Goal: Communication & Community: Participate in discussion

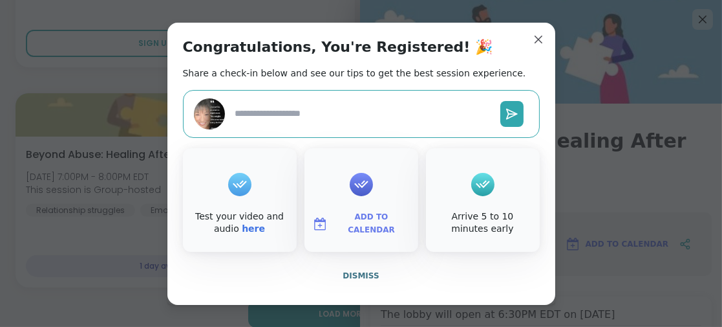
scroll to position [113, 0]
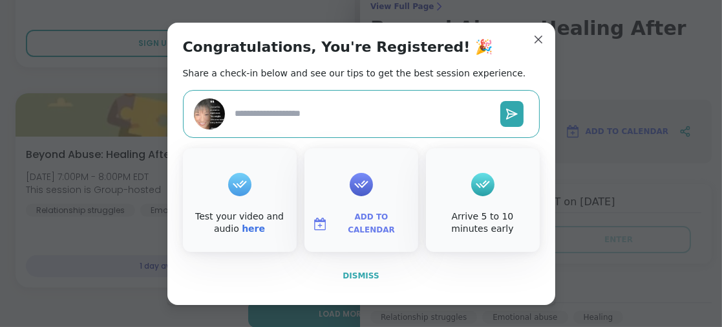
type textarea "*"
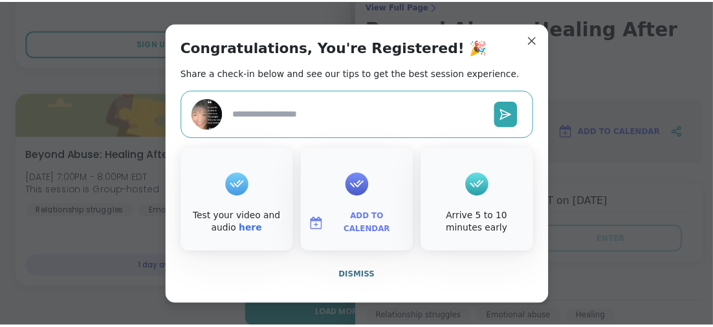
scroll to position [7832, 0]
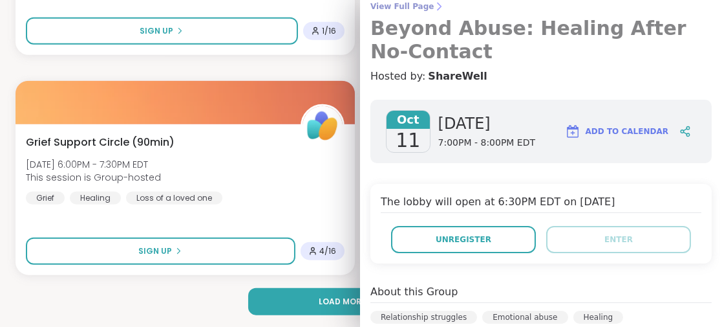
drag, startPoint x: 532, startPoint y: 39, endPoint x: 510, endPoint y: 54, distance: 25.6
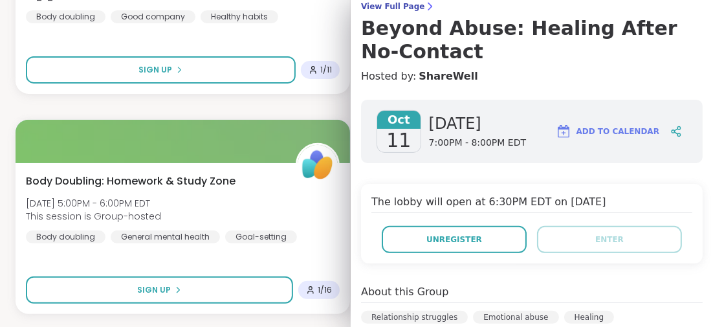
scroll to position [7444, 0]
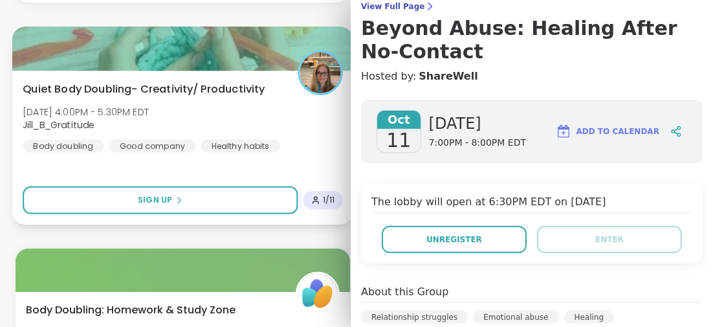
click at [170, 167] on div "Quiet Body Doubling- Creativity/ Productivity Sat, Oct 11 | 4:00PM - 5:30PM EDT…" at bounding box center [182, 147] width 341 height 154
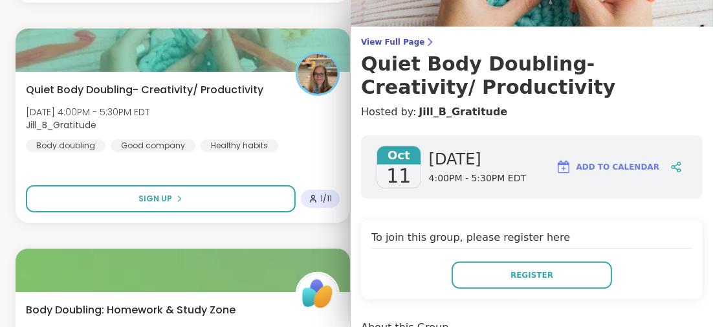
scroll to position [0, 0]
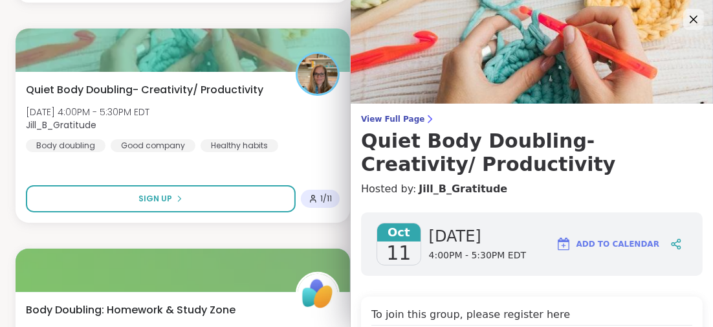
drag, startPoint x: 685, startPoint y: 20, endPoint x: 598, endPoint y: 67, distance: 98.4
click at [689, 19] on icon at bounding box center [693, 20] width 8 height 8
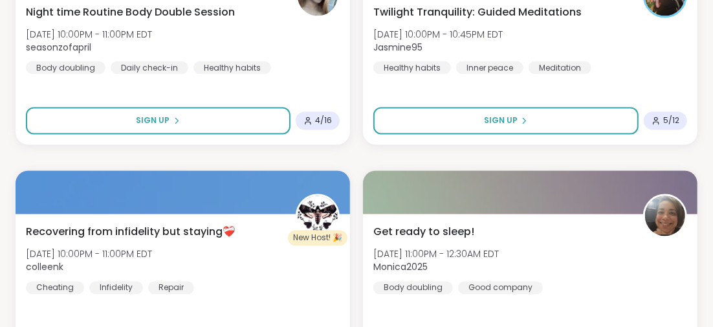
scroll to position [3629, 0]
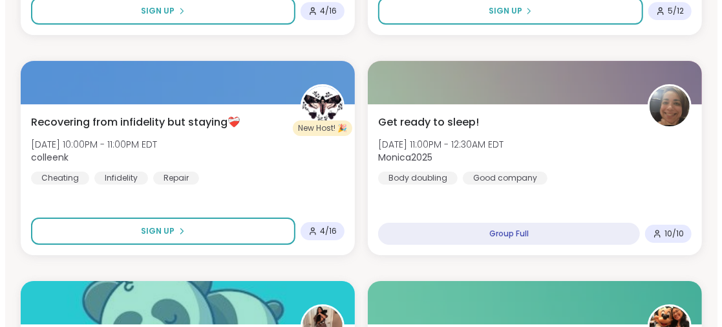
scroll to position [2200, 0]
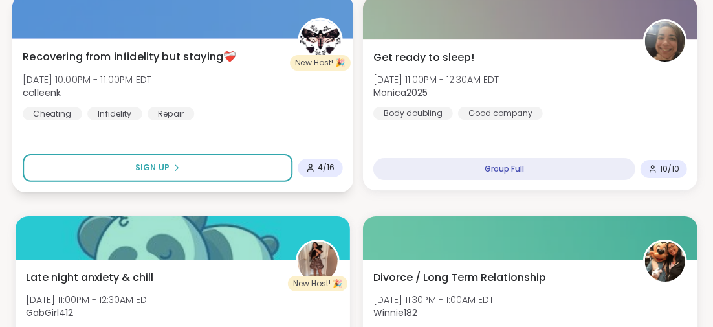
click at [206, 54] on span "Recovering from infidelity but staying❤️‍🩹" at bounding box center [129, 56] width 213 height 16
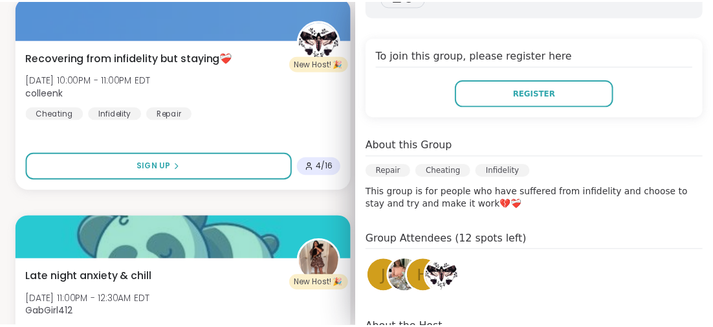
scroll to position [323, 0]
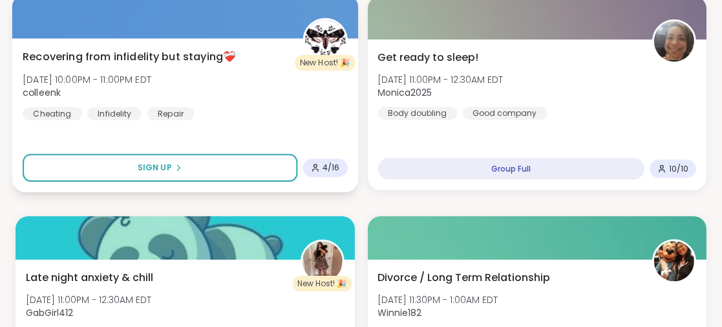
click at [183, 133] on div "Recovering from infidelity but staying❤️‍🩹 [DATE] 10:00PM - 11:00PM EDT colleen…" at bounding box center [185, 115] width 346 height 154
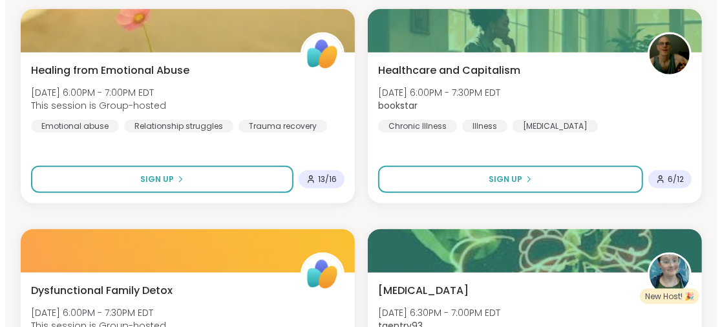
scroll to position [778, 0]
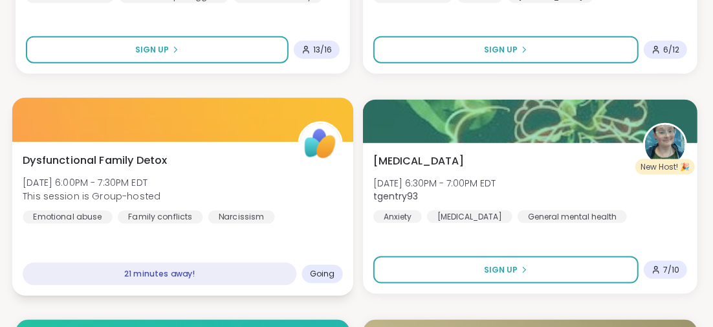
click at [135, 160] on span "Dysfunctional Family Detox" at bounding box center [95, 160] width 144 height 16
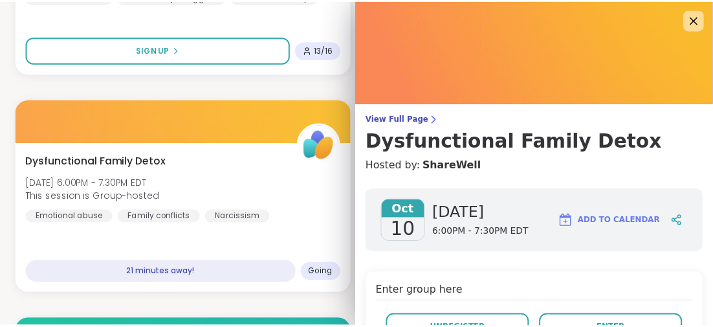
scroll to position [64, 0]
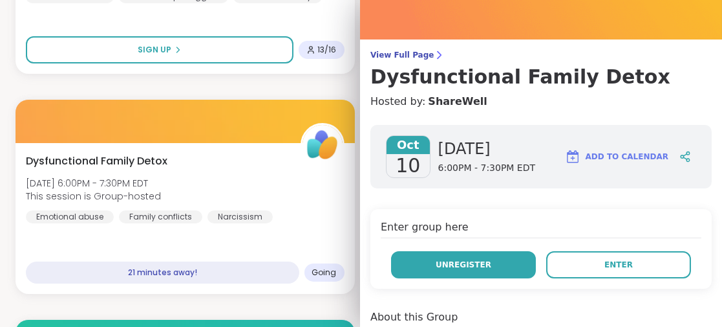
click at [442, 264] on span "Unregister" at bounding box center [464, 265] width 56 height 12
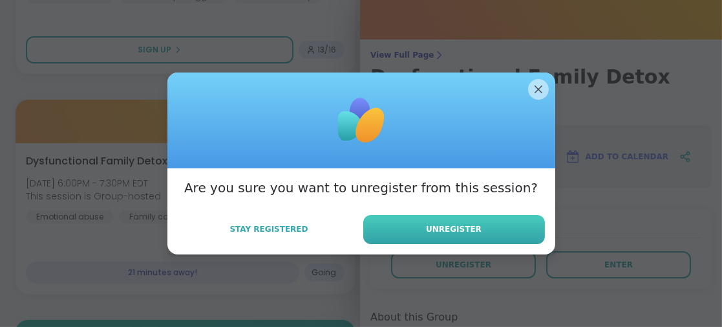
drag, startPoint x: 438, startPoint y: 228, endPoint x: 418, endPoint y: 220, distance: 20.7
click at [438, 228] on span "Unregister" at bounding box center [454, 229] width 56 height 12
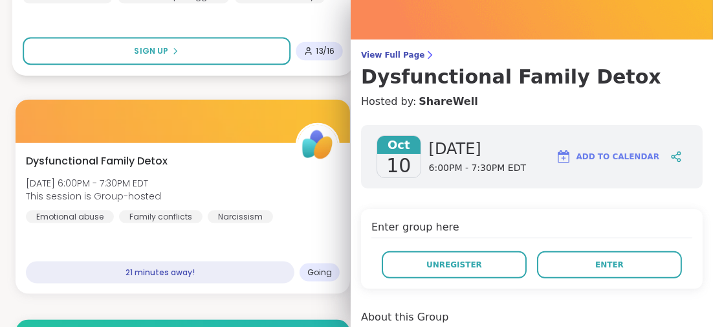
scroll to position [584, 0]
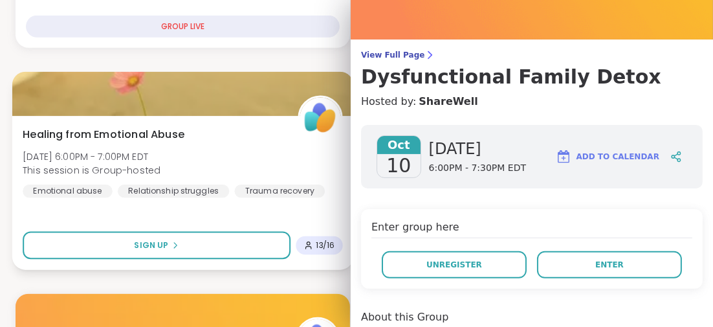
click at [152, 134] on span "Healing from Emotional Abuse" at bounding box center [104, 134] width 162 height 16
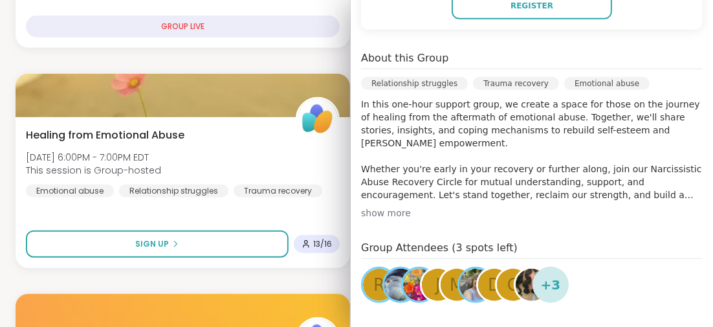
scroll to position [388, 0]
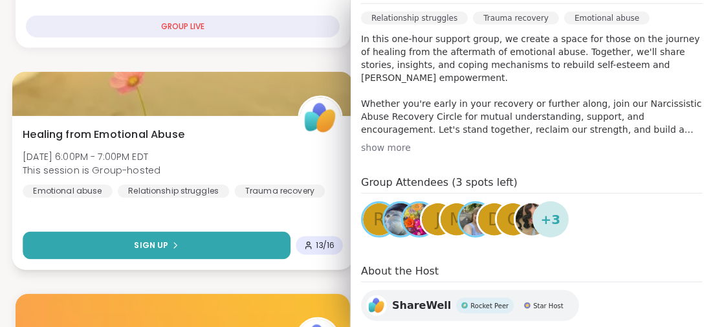
click at [208, 235] on button "Sign Up" at bounding box center [157, 245] width 268 height 28
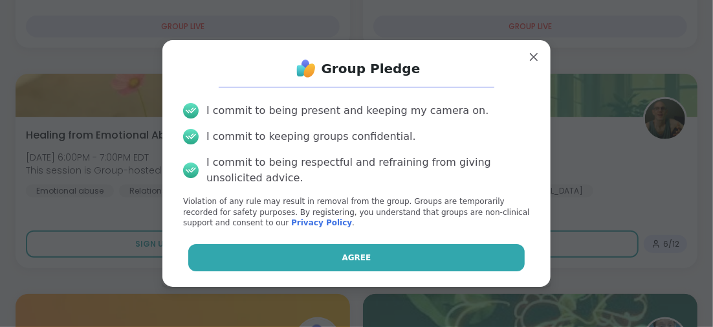
click at [373, 255] on button "Agree" at bounding box center [356, 257] width 337 height 27
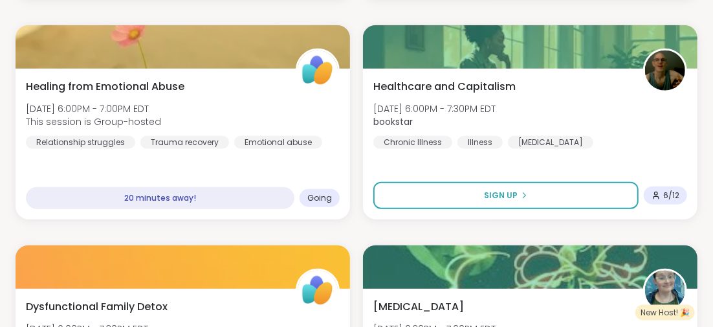
scroll to position [636, 0]
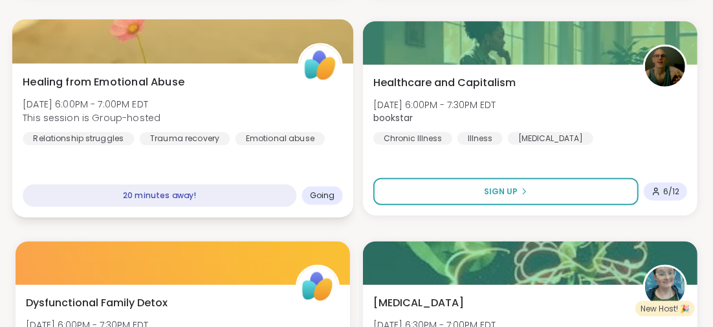
drag, startPoint x: 147, startPoint y: 81, endPoint x: 167, endPoint y: 99, distance: 26.6
click at [147, 81] on span "Healing from Emotional Abuse" at bounding box center [104, 82] width 162 height 16
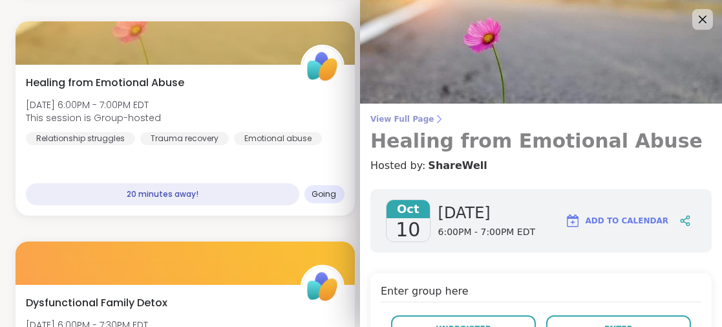
click at [550, 145] on h3 "Healing from Emotional Abuse" at bounding box center [541, 140] width 341 height 23
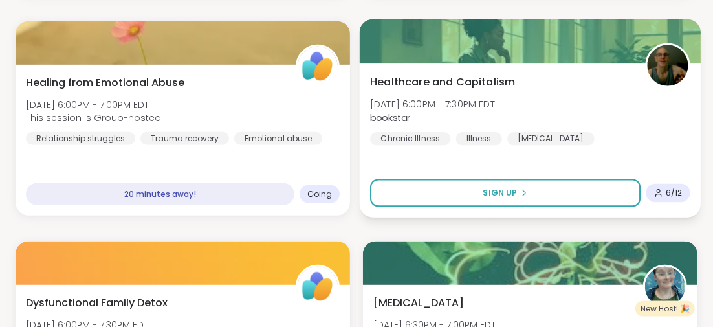
scroll to position [701, 0]
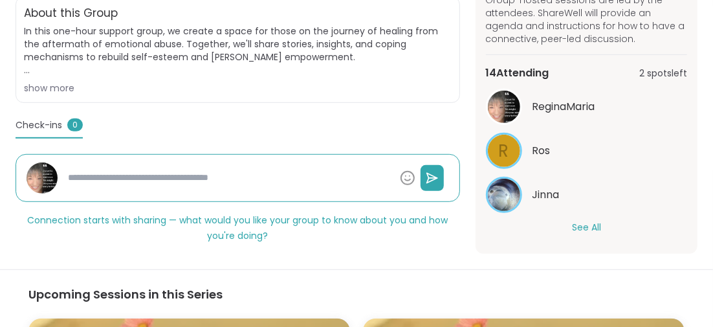
scroll to position [240, 0]
click at [586, 222] on button "See All" at bounding box center [586, 227] width 29 height 14
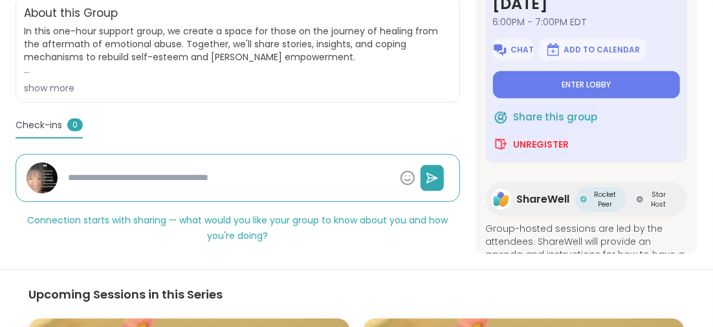
scroll to position [0, 0]
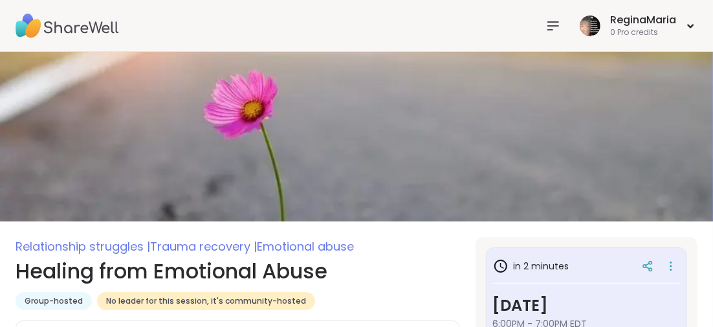
click at [231, 275] on h1 "Healing from Emotional Abuse" at bounding box center [238, 270] width 444 height 31
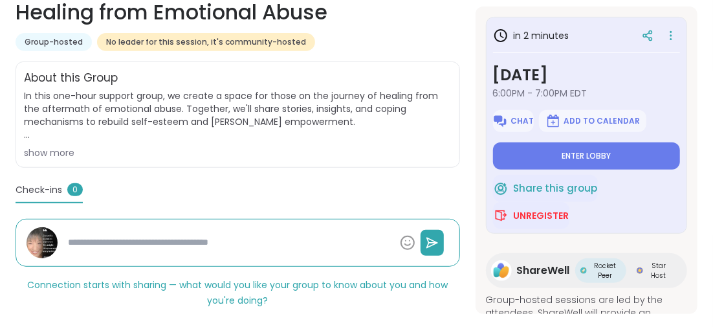
scroll to position [323, 0]
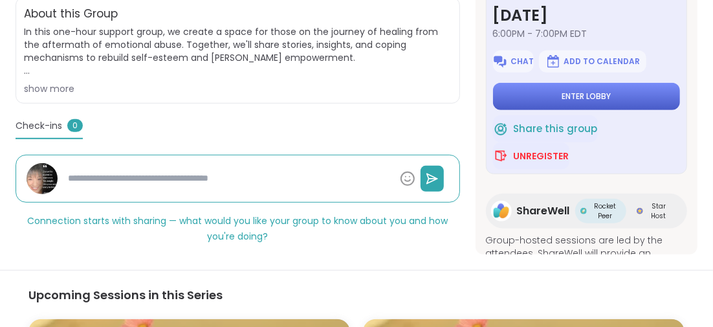
click at [564, 87] on button "Enter lobby" at bounding box center [586, 96] width 187 height 27
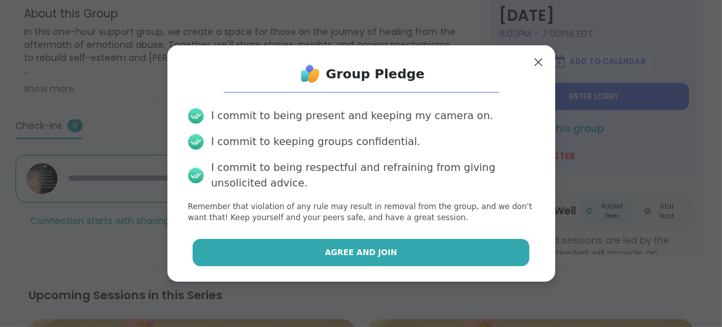
click at [395, 250] on button "Agree and Join" at bounding box center [361, 252] width 337 height 27
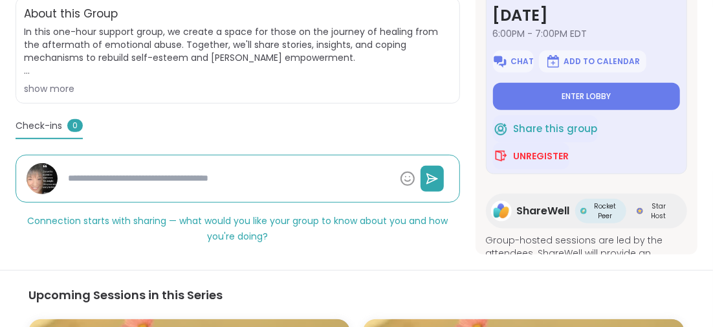
type textarea "*"
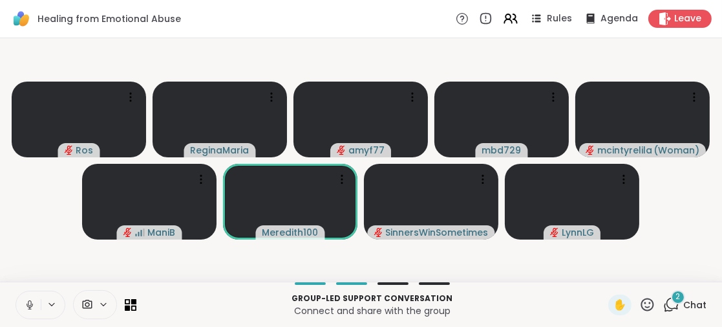
click at [676, 295] on span "2" at bounding box center [678, 296] width 5 height 11
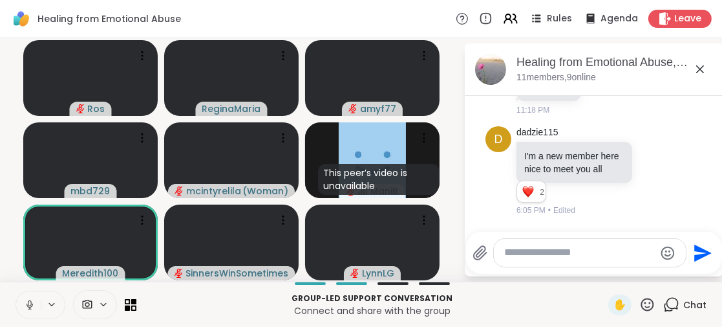
scroll to position [45, 0]
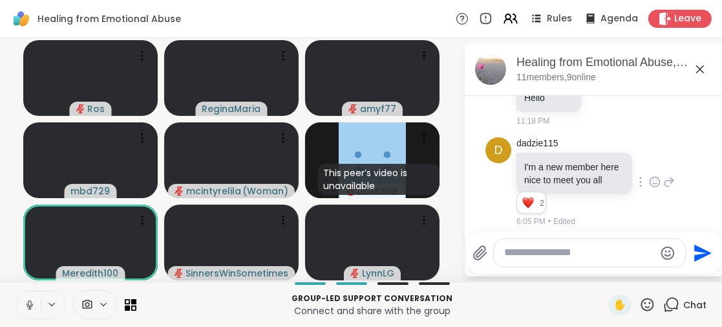
click at [649, 185] on icon at bounding box center [655, 181] width 12 height 13
drag, startPoint x: 618, startPoint y: 164, endPoint x: 618, endPoint y: 172, distance: 7.8
click at [621, 164] on div "Select Reaction: Thumbs up" at bounding box center [627, 161] width 12 height 12
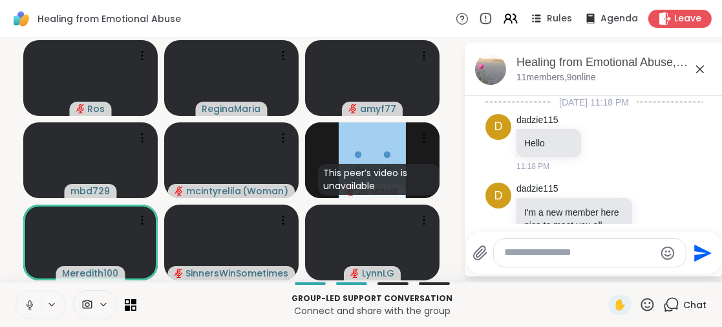
click at [551, 297] on p "Group-led support conversation" at bounding box center [372, 298] width 457 height 12
click at [698, 67] on icon at bounding box center [701, 69] width 16 height 16
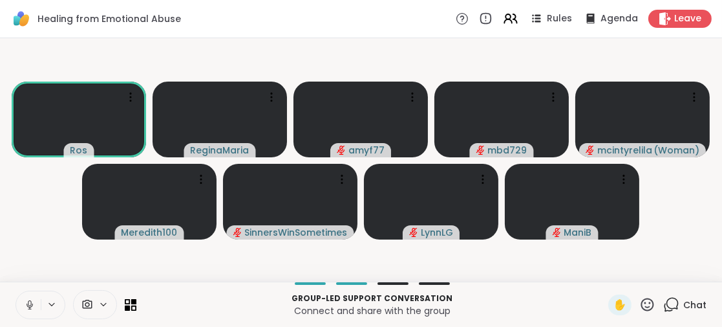
click at [641, 304] on icon at bounding box center [647, 303] width 13 height 13
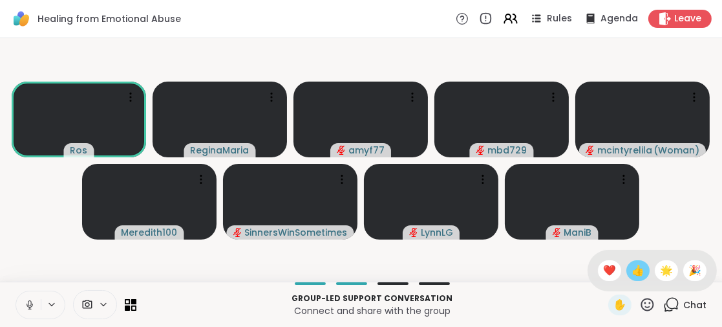
click at [632, 266] on span "👍" at bounding box center [638, 271] width 13 height 16
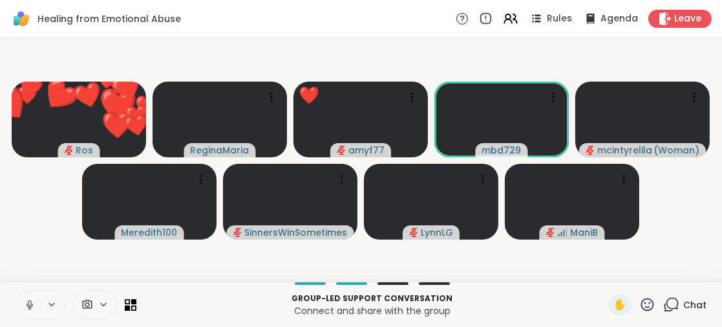
click at [640, 303] on icon at bounding box center [647, 304] width 16 height 16
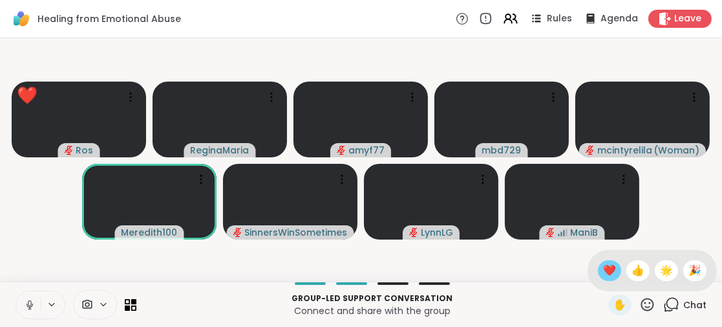
click at [603, 270] on span "❤️" at bounding box center [609, 271] width 13 height 16
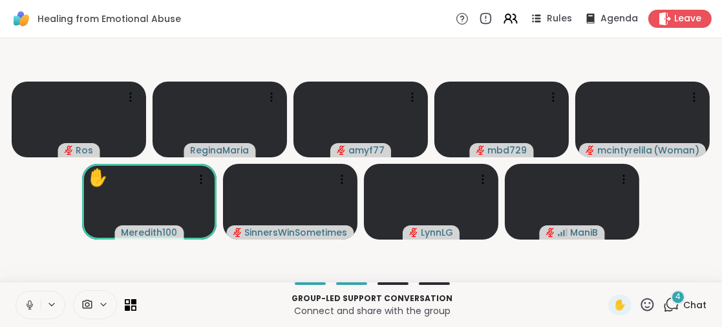
click at [29, 303] on icon at bounding box center [30, 305] width 12 height 12
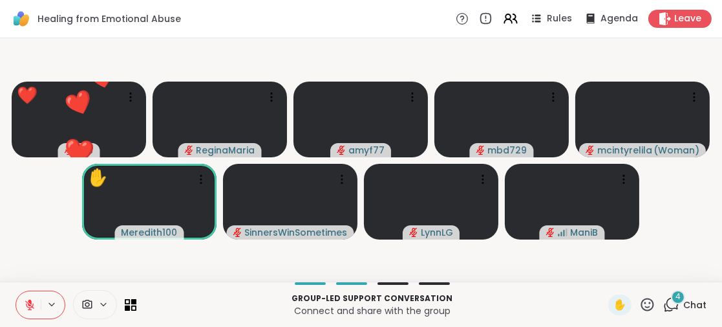
click at [29, 303] on icon at bounding box center [30, 305] width 12 height 12
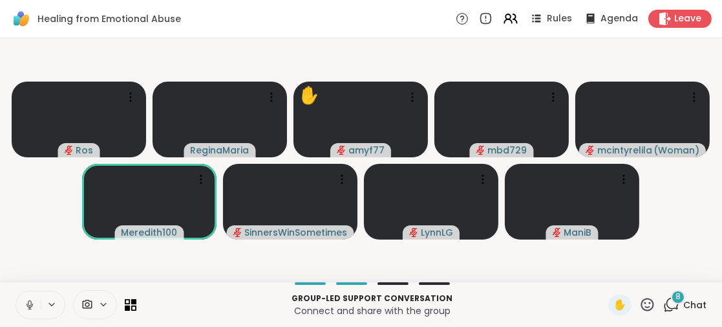
click at [676, 292] on span "8" at bounding box center [678, 296] width 5 height 11
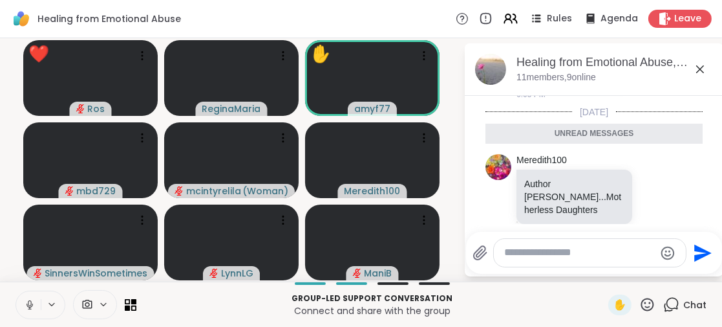
scroll to position [375, 0]
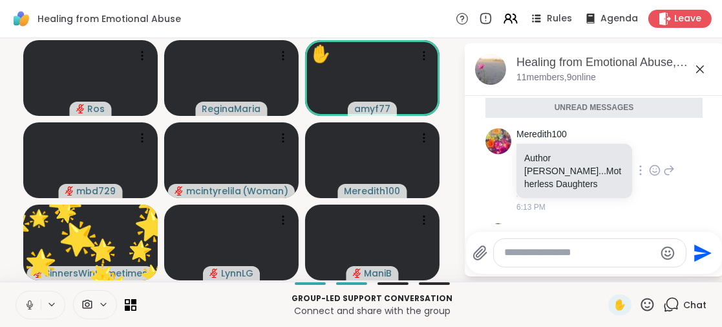
click at [653, 172] on icon at bounding box center [655, 171] width 4 height 1
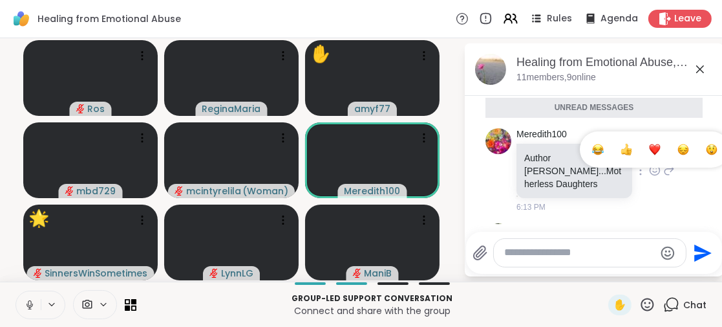
click at [621, 155] on div "Select Reaction: Thumbs up" at bounding box center [627, 150] width 12 height 12
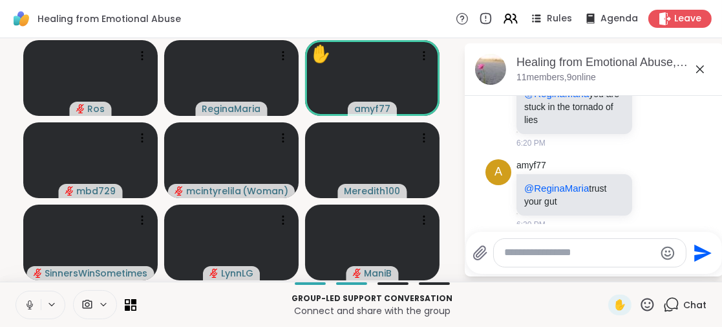
scroll to position [877, 0]
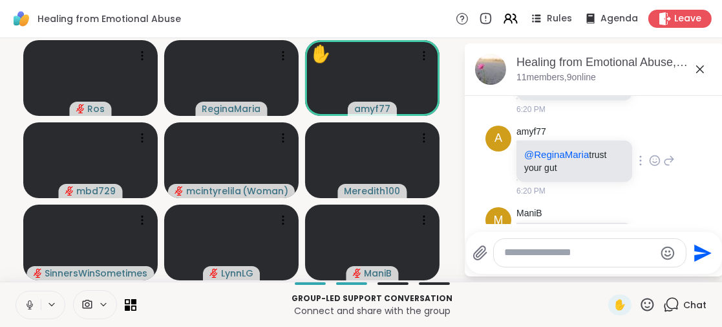
click at [649, 167] on icon at bounding box center [655, 160] width 12 height 13
click at [621, 145] on div "Select Reaction: Thumbs up" at bounding box center [627, 140] width 12 height 12
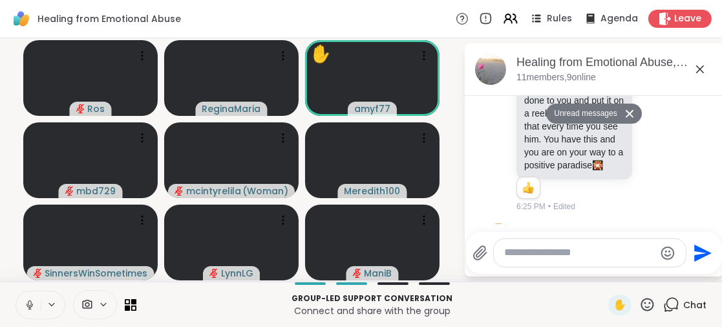
scroll to position [1172, 0]
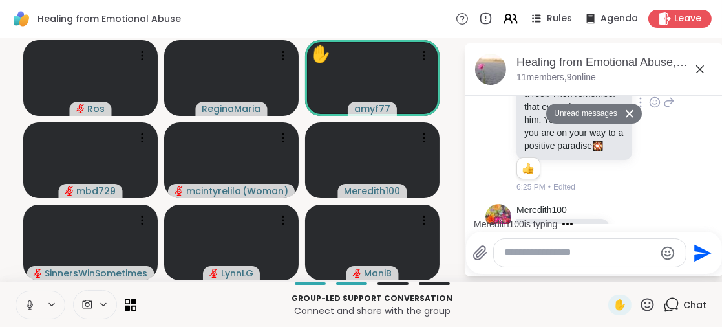
click at [653, 104] on icon at bounding box center [655, 103] width 4 height 1
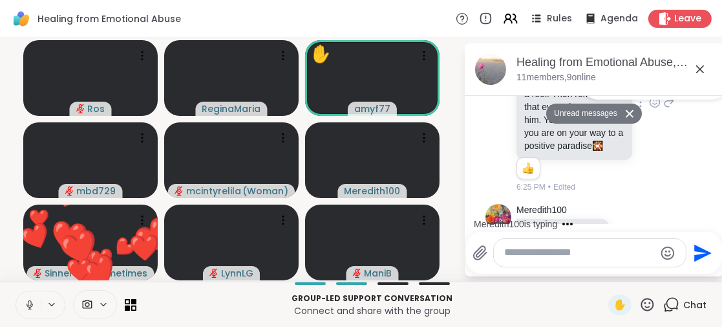
click at [649, 87] on div "Select Reaction: Heart" at bounding box center [655, 82] width 12 height 12
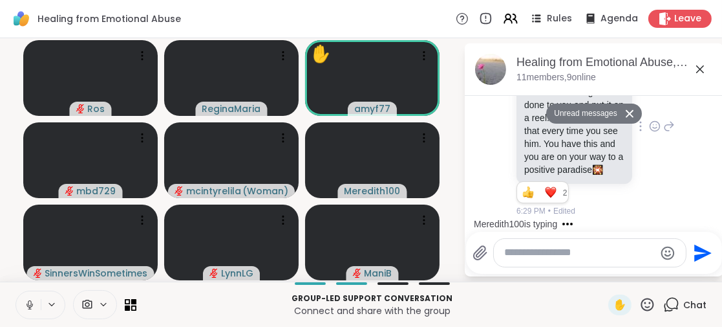
scroll to position [1278, 0]
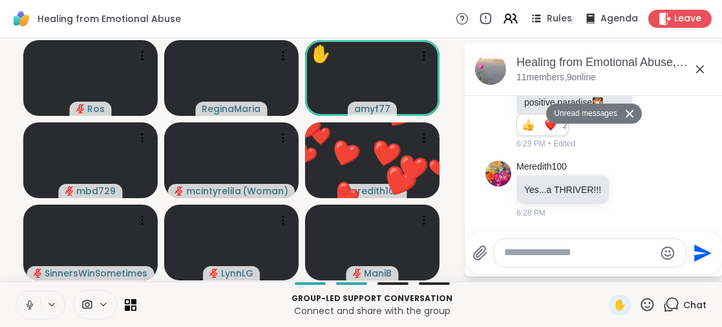
click at [704, 68] on icon at bounding box center [701, 69] width 16 height 16
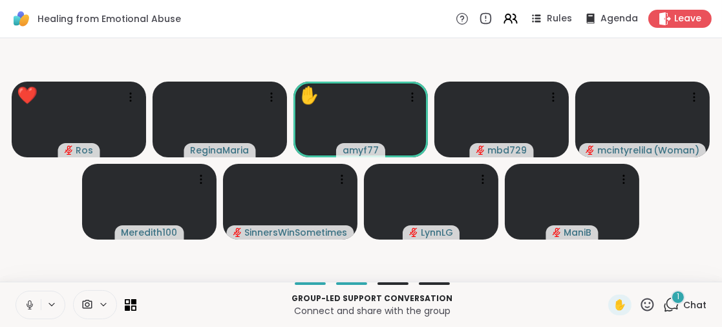
click at [639, 303] on icon at bounding box center [647, 304] width 16 height 16
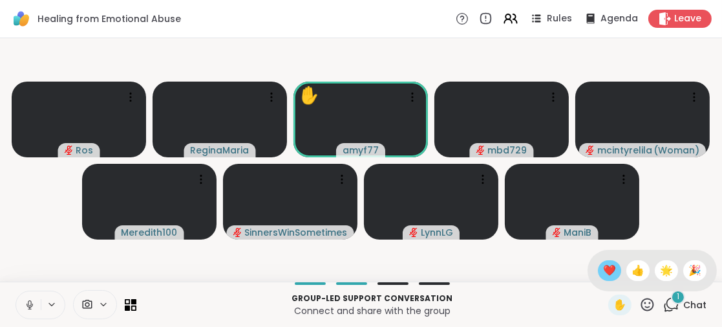
click at [603, 269] on span "❤️" at bounding box center [609, 271] width 13 height 16
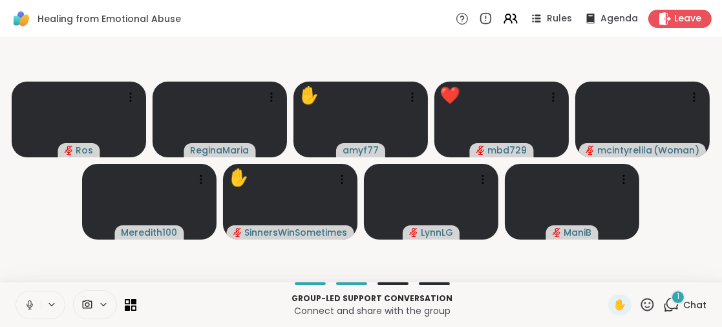
click at [639, 305] on icon at bounding box center [647, 304] width 16 height 16
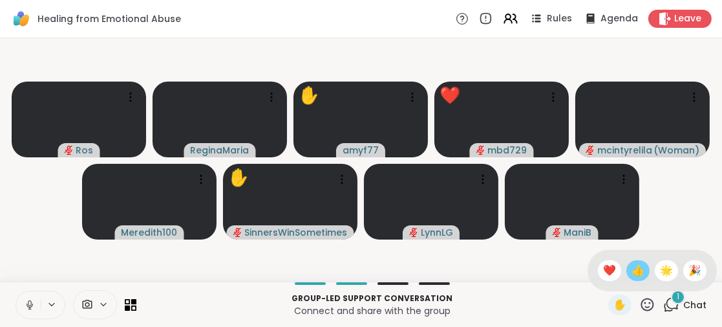
click at [632, 271] on span "👍" at bounding box center [638, 271] width 13 height 16
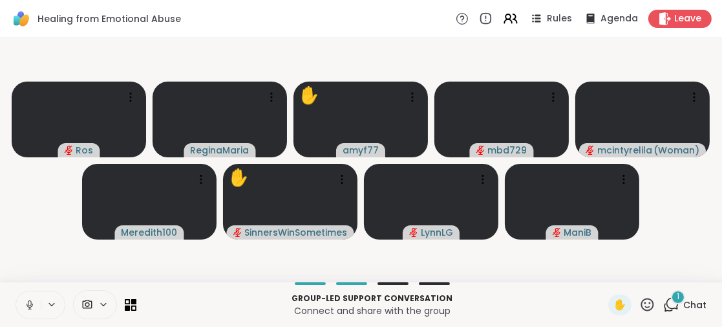
click at [673, 295] on div "1" at bounding box center [678, 297] width 14 height 14
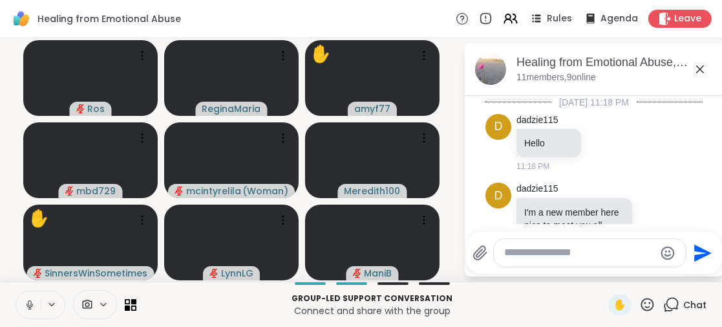
scroll to position [1364, 0]
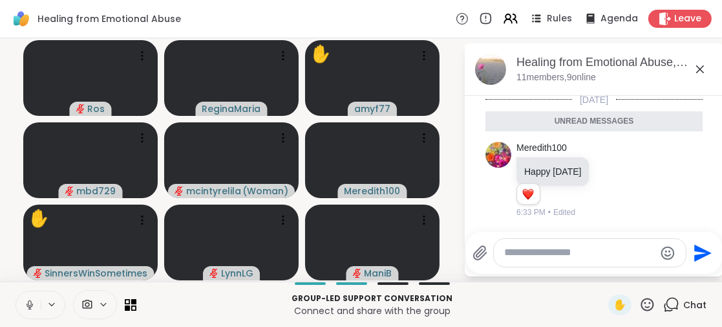
click at [508, 252] on textarea "Type your message" at bounding box center [579, 253] width 151 height 14
type textarea "*"
click at [28, 304] on icon at bounding box center [30, 305] width 12 height 12
click at [506, 255] on textarea "Type your message" at bounding box center [581, 253] width 151 height 14
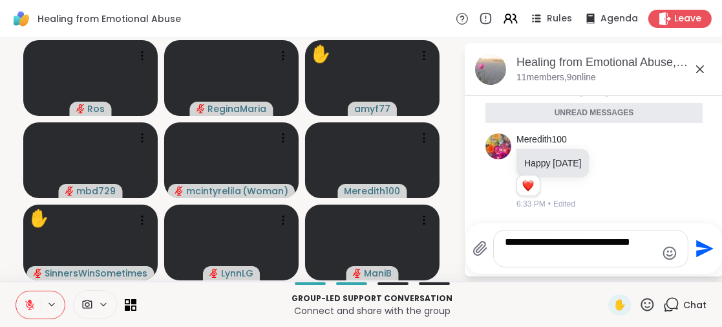
scroll to position [0, 0]
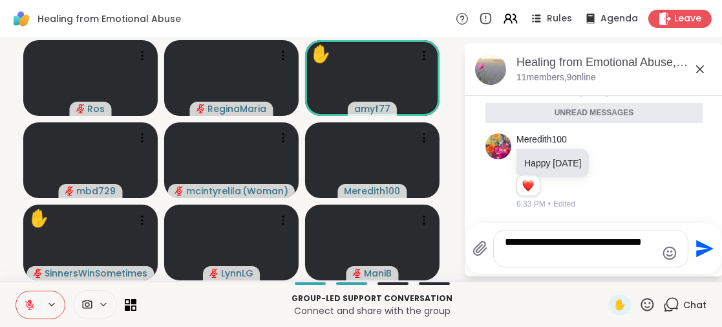
click at [664, 253] on icon "Emoji picker" at bounding box center [670, 253] width 16 height 16
click at [548, 303] on p "Group-led support conversation" at bounding box center [372, 298] width 457 height 12
click at [667, 250] on icon "Emoji picker" at bounding box center [670, 253] width 16 height 16
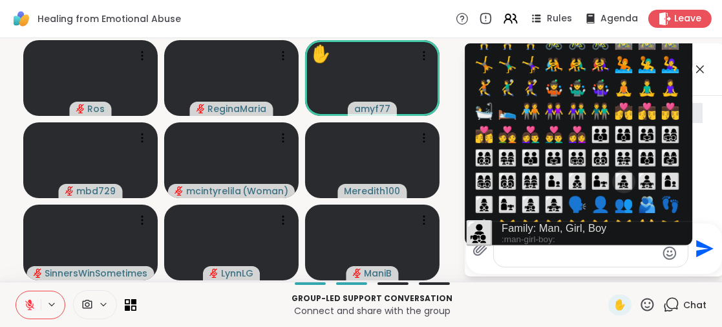
scroll to position [1229, 0]
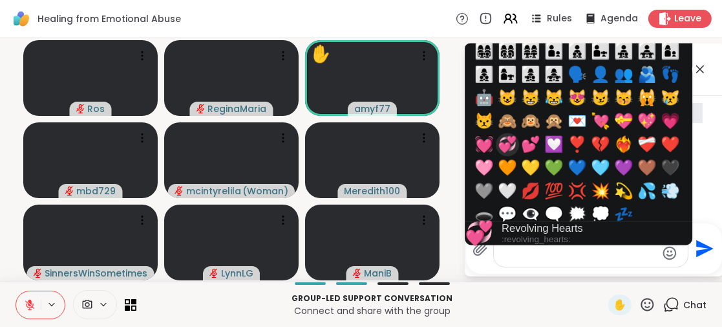
click at [508, 147] on span "💞" at bounding box center [507, 145] width 19 height 18
click at [504, 142] on span "💞" at bounding box center [507, 145] width 19 height 18
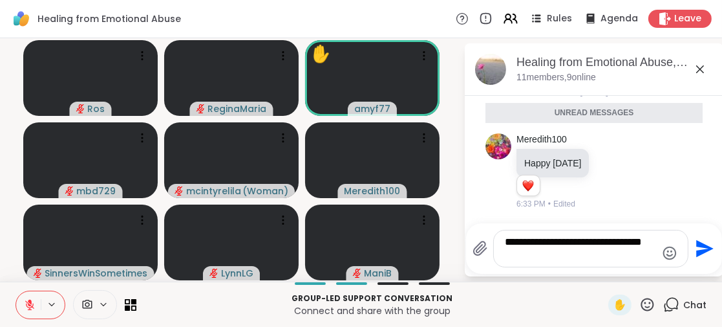
click at [563, 256] on textarea "**********" at bounding box center [581, 248] width 151 height 26
click at [664, 252] on icon "Emoji picker" at bounding box center [670, 253] width 16 height 16
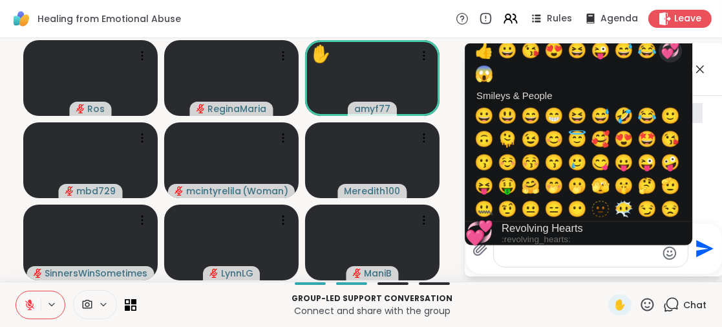
click at [671, 49] on span "💞" at bounding box center [670, 51] width 19 height 18
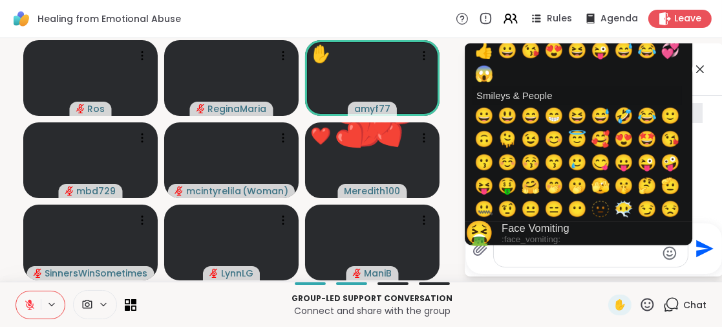
scroll to position [194, 0]
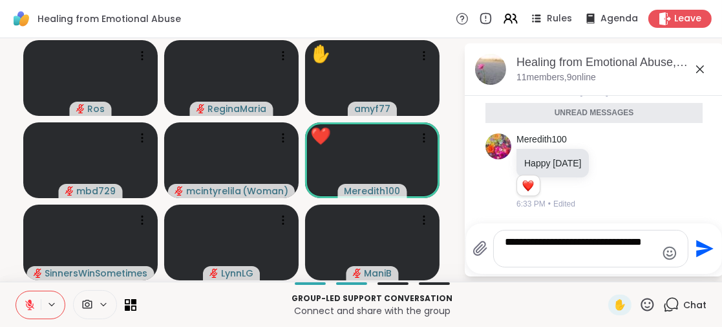
click at [623, 257] on textarea "**********" at bounding box center [581, 248] width 151 height 26
click at [536, 255] on textarea "**********" at bounding box center [581, 248] width 151 height 26
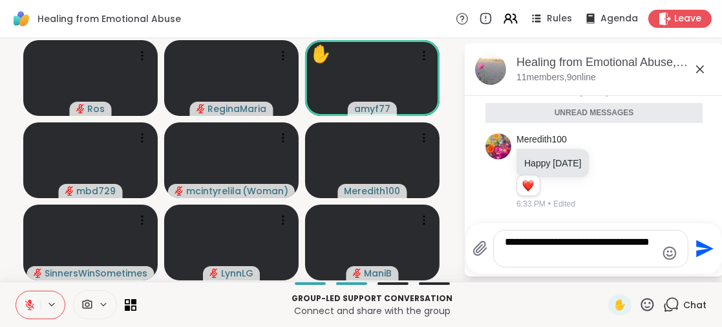
type textarea "**********"
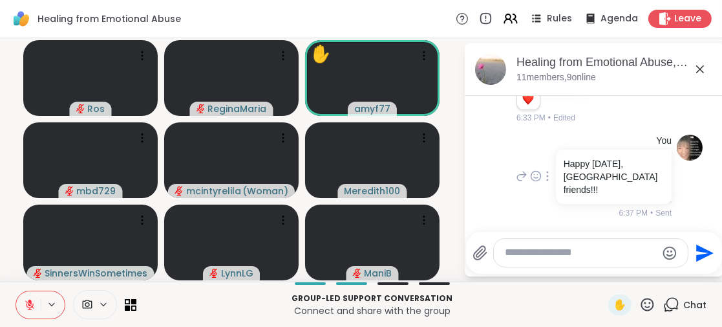
scroll to position [1434, 0]
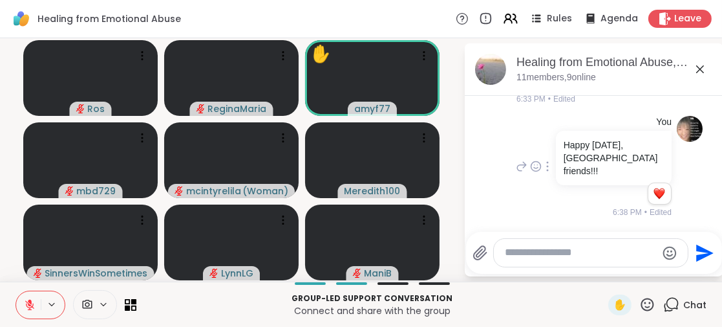
click at [541, 183] on div "You Happy thanksgiving, Canada friends!!! 1 1 6:38 PM • Edited" at bounding box center [592, 167] width 158 height 103
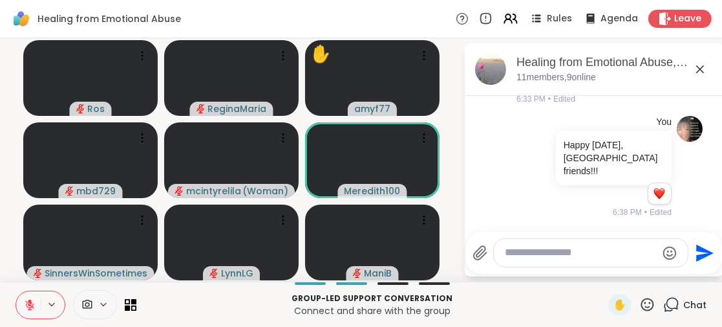
click at [510, 304] on p "Connect and share with the group" at bounding box center [372, 310] width 457 height 13
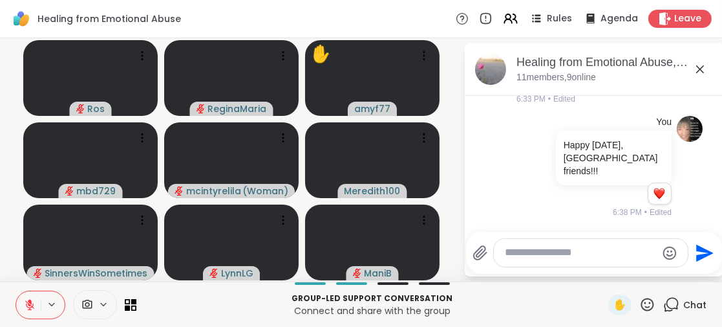
click at [699, 68] on icon at bounding box center [700, 69] width 8 height 8
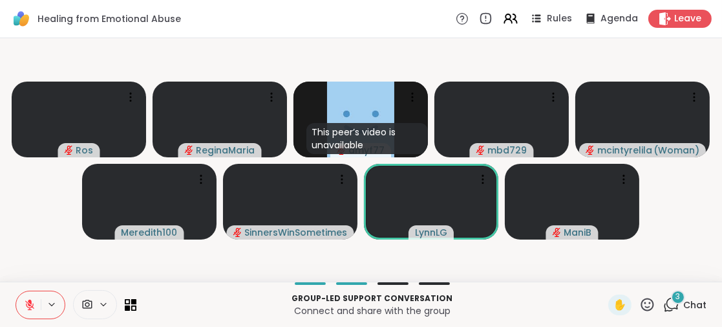
click at [639, 301] on icon at bounding box center [647, 304] width 16 height 16
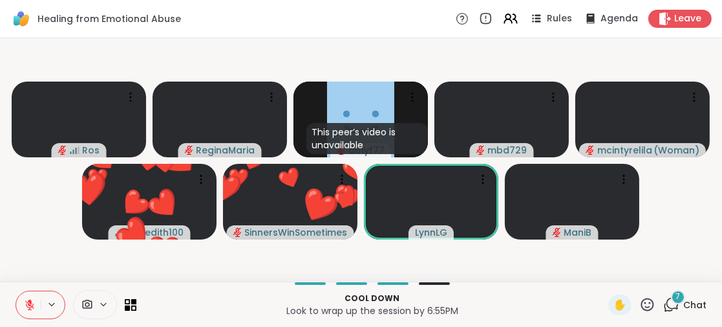
click at [30, 303] on icon at bounding box center [30, 301] width 4 height 5
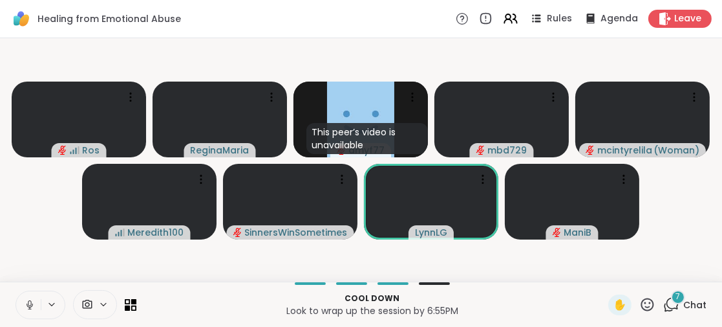
drag, startPoint x: 638, startPoint y: 297, endPoint x: 633, endPoint y: 292, distance: 6.9
click at [641, 297] on icon at bounding box center [647, 303] width 13 height 13
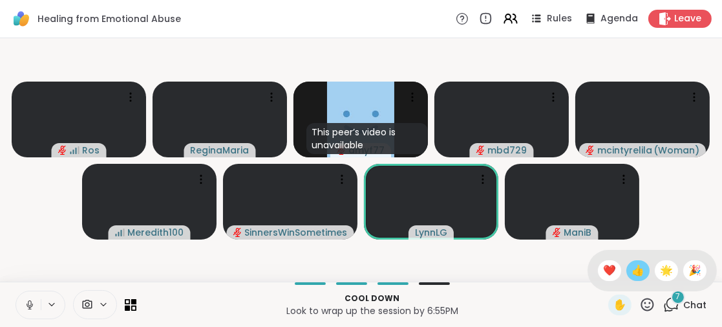
click at [632, 264] on span "👍" at bounding box center [638, 271] width 13 height 16
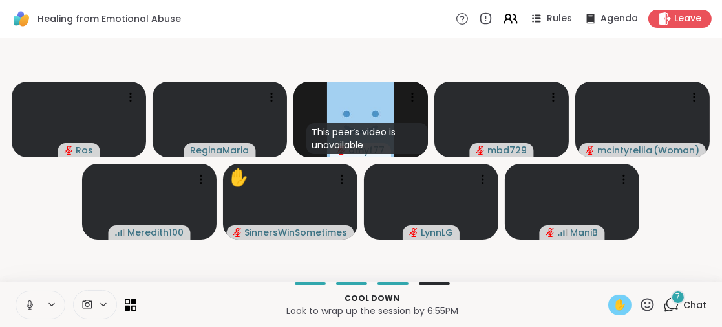
click at [614, 301] on span "✋" at bounding box center [620, 305] width 13 height 16
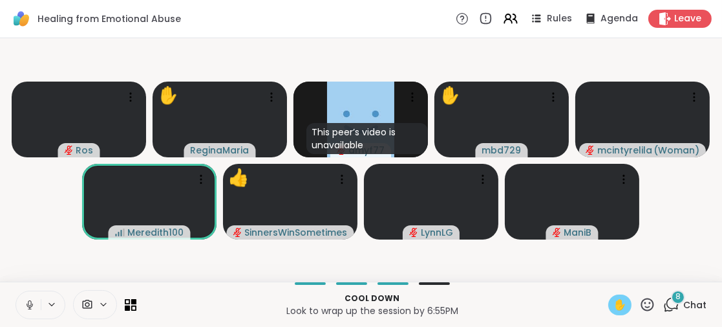
click at [614, 303] on span "✋" at bounding box center [620, 305] width 13 height 16
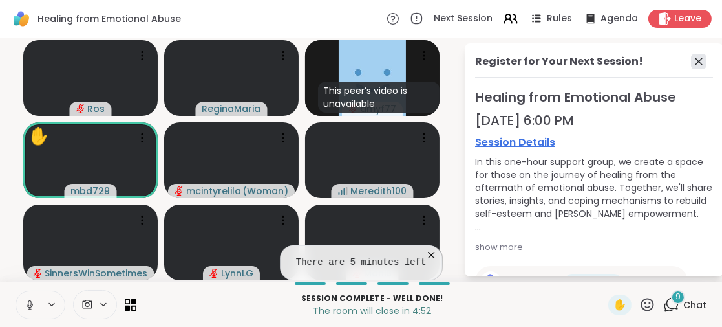
click at [695, 59] on icon at bounding box center [699, 62] width 8 height 8
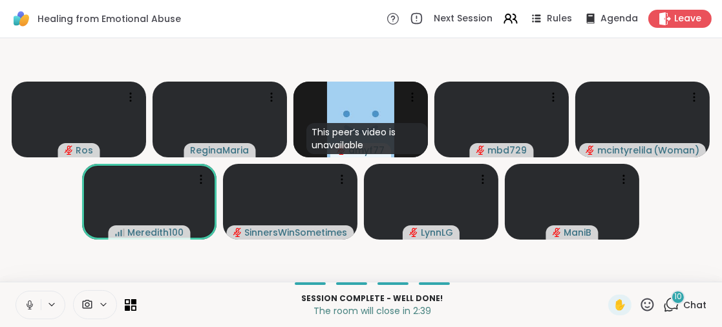
click at [674, 299] on span "10" at bounding box center [678, 296] width 8 height 11
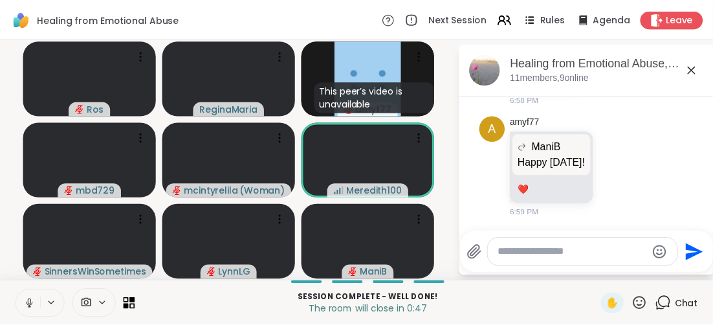
scroll to position [2775, 0]
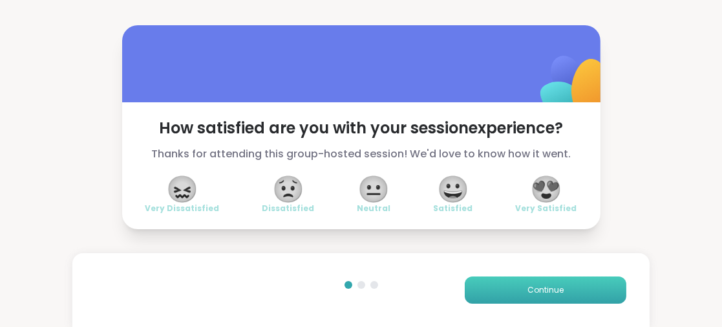
click at [502, 285] on button "Continue" at bounding box center [546, 289] width 162 height 27
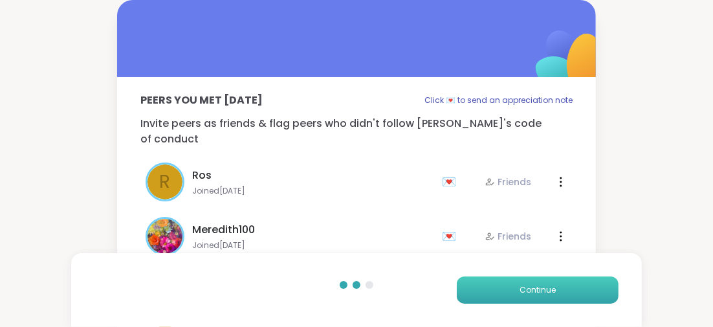
click at [502, 285] on button "Continue" at bounding box center [538, 289] width 162 height 27
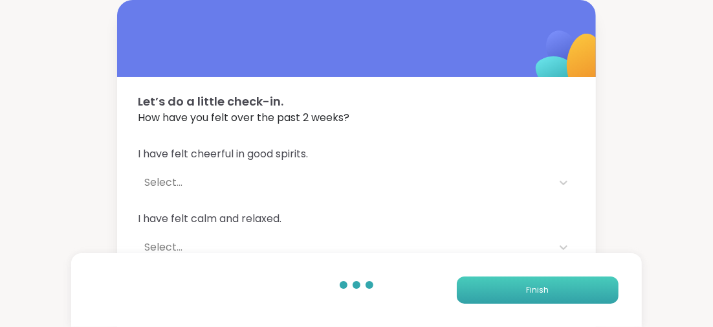
click at [502, 285] on button "Finish" at bounding box center [538, 289] width 162 height 27
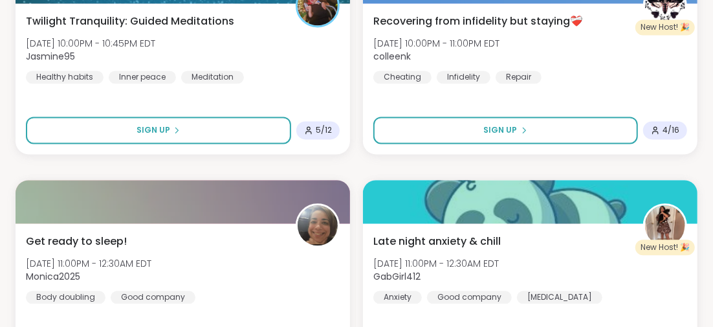
scroll to position [1423, 0]
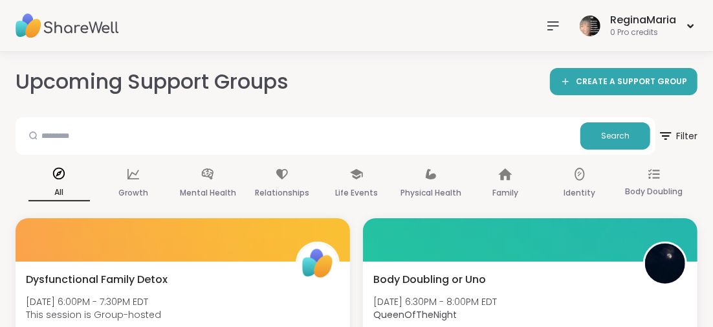
click at [552, 20] on icon at bounding box center [553, 26] width 16 height 16
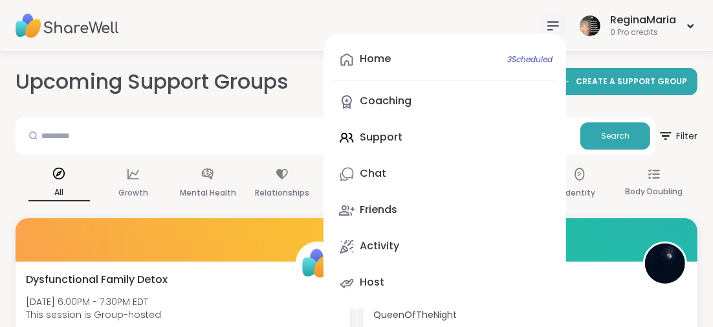
click at [387, 136] on div "Home 3 Scheduled Coaching Support Chat Friends Activity Host" at bounding box center [444, 171] width 242 height 275
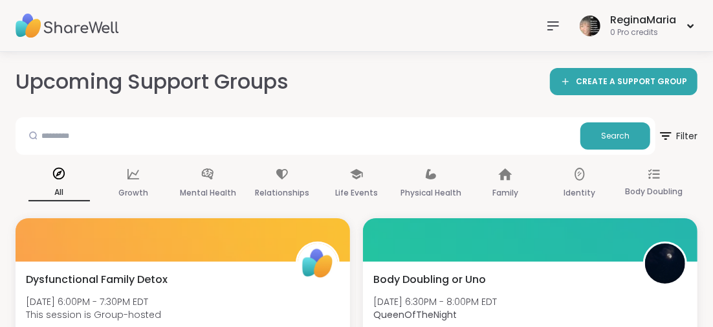
click at [59, 186] on p "All" at bounding box center [58, 192] width 61 height 17
click at [548, 22] on icon at bounding box center [553, 26] width 10 height 8
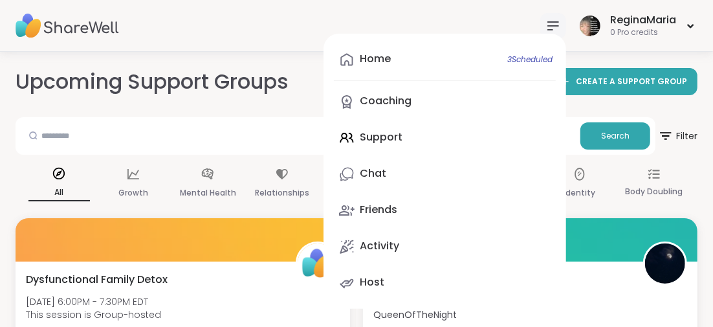
click at [522, 54] on span "3 Scheduled" at bounding box center [529, 59] width 45 height 10
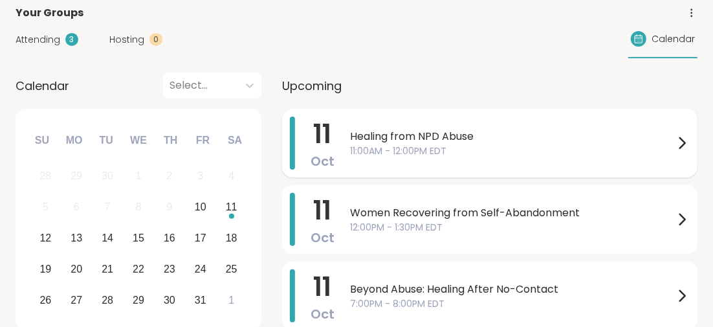
scroll to position [194, 0]
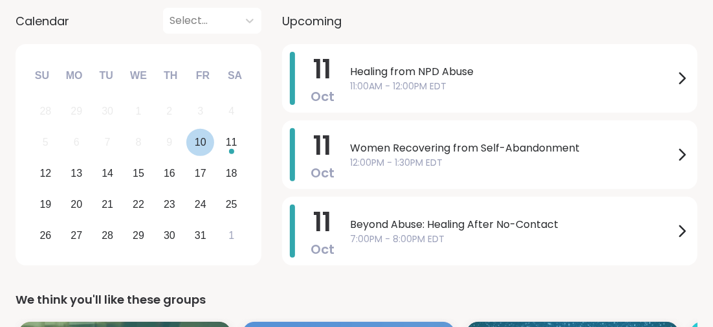
click at [202, 146] on div "10" at bounding box center [201, 141] width 12 height 17
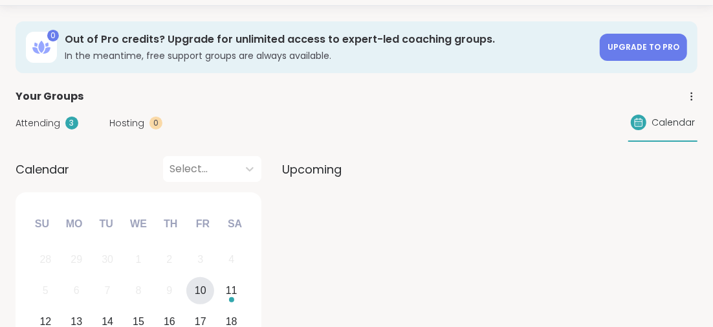
scroll to position [36, 0]
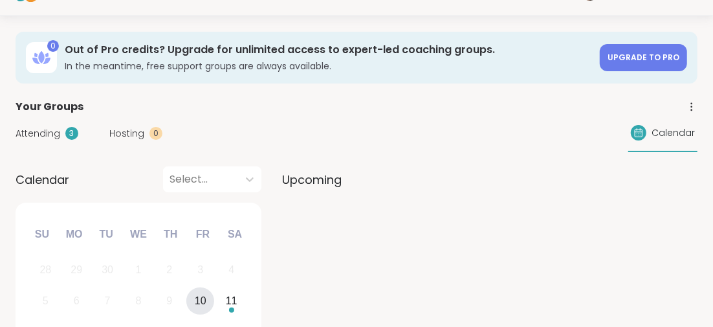
click at [196, 293] on div "10" at bounding box center [201, 300] width 12 height 17
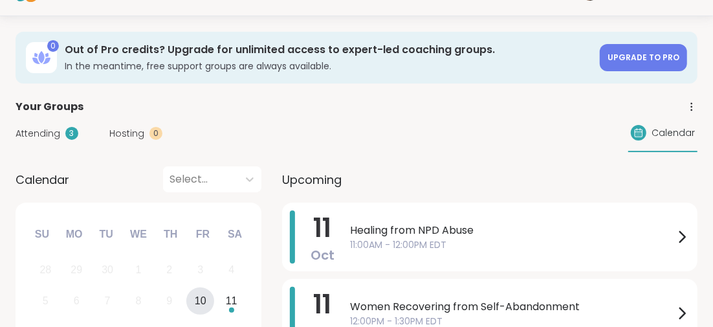
click at [202, 296] on div "10" at bounding box center [201, 300] width 12 height 17
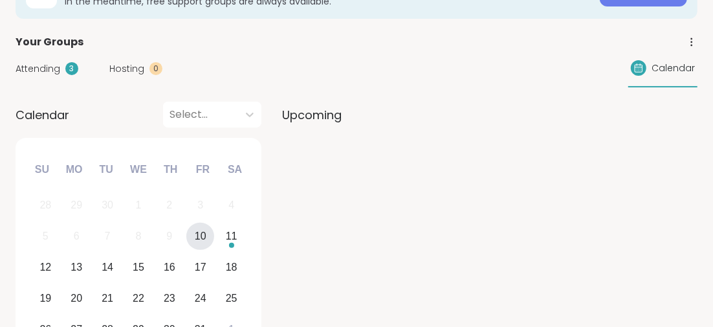
scroll to position [165, 0]
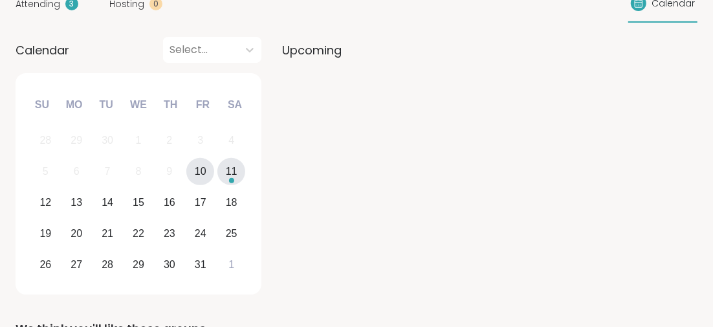
click at [234, 173] on div "11" at bounding box center [232, 170] width 12 height 17
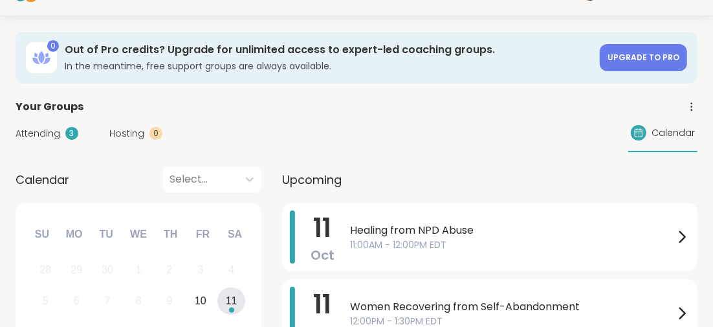
scroll to position [0, 0]
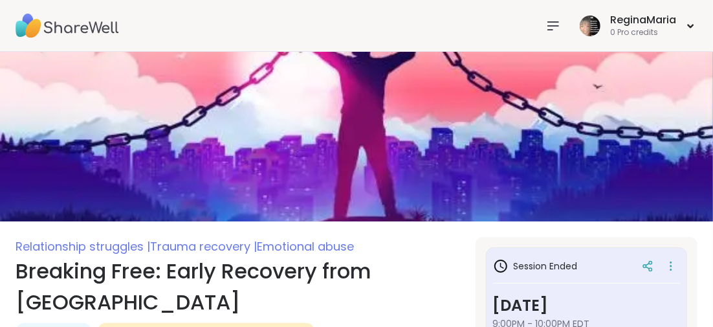
click at [547, 24] on icon at bounding box center [553, 26] width 16 height 16
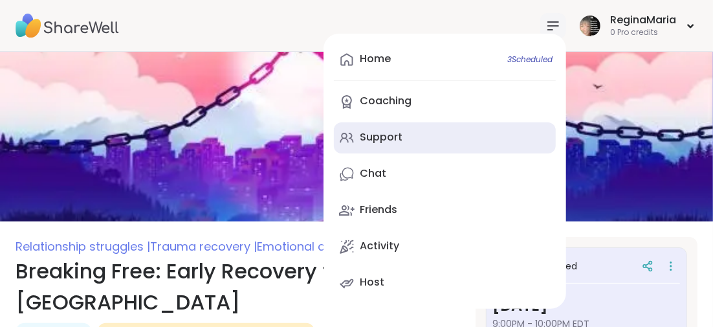
click at [376, 134] on div "Support" at bounding box center [381, 137] width 43 height 14
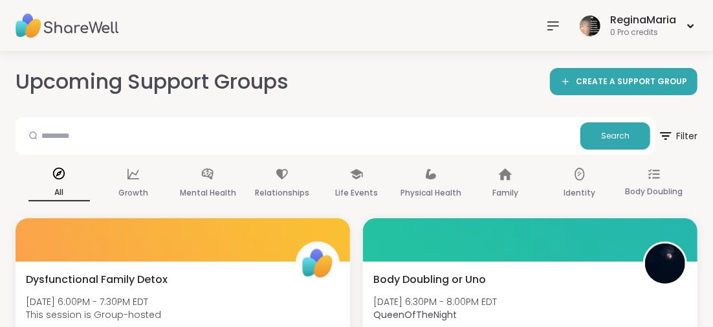
click at [550, 27] on icon at bounding box center [553, 26] width 16 height 16
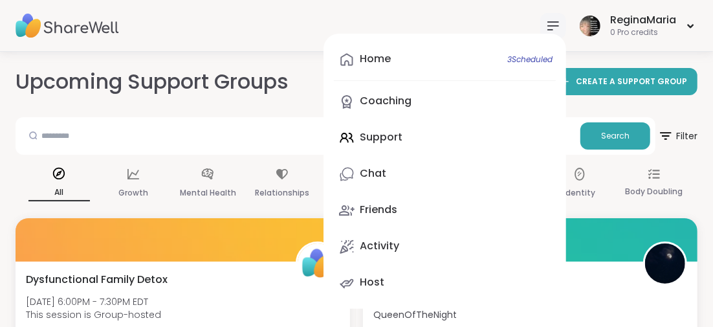
click at [393, 140] on div "Home 3 Scheduled Coaching Support Chat Friends Activity Host" at bounding box center [444, 171] width 242 height 275
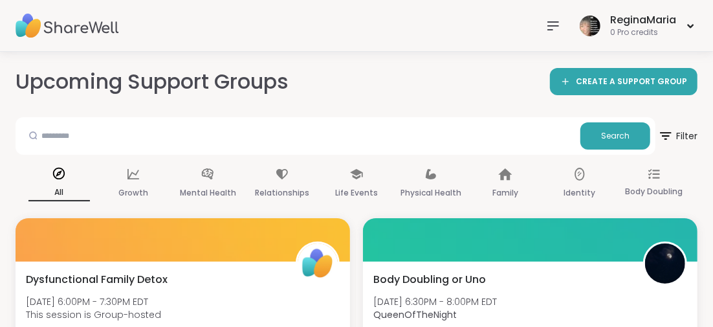
click at [58, 188] on p "All" at bounding box center [58, 192] width 61 height 17
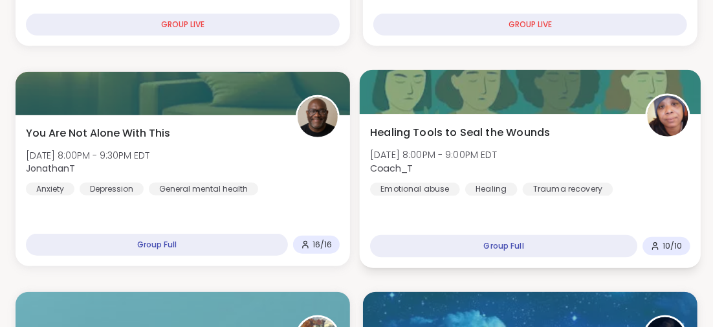
scroll to position [650, 0]
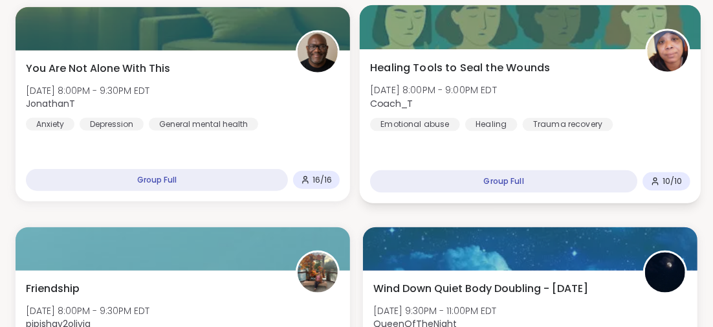
click at [474, 67] on span "Healing Tools to Seal the Wounds" at bounding box center [460, 67] width 180 height 16
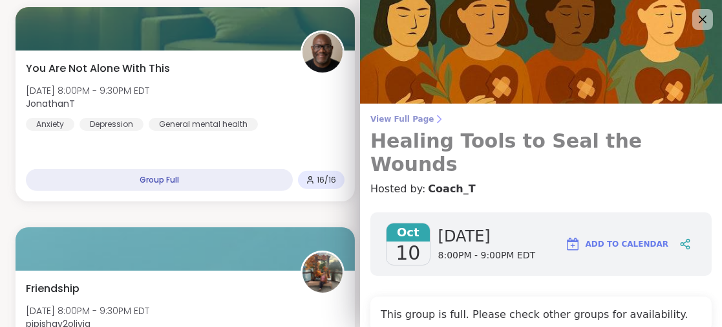
click at [490, 146] on h3 "Healing Tools to Seal the Wounds" at bounding box center [541, 152] width 341 height 47
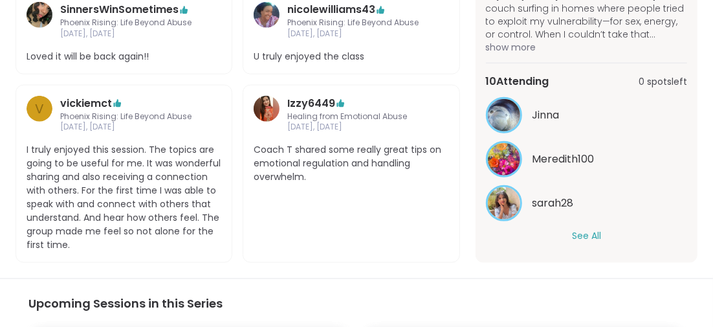
scroll to position [166, 0]
click at [579, 239] on button "See All" at bounding box center [586, 237] width 29 height 14
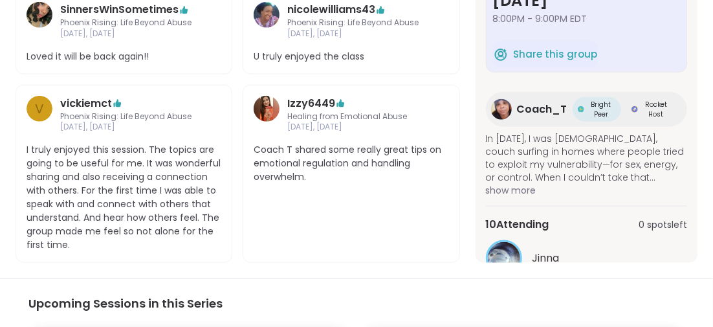
scroll to position [22, 0]
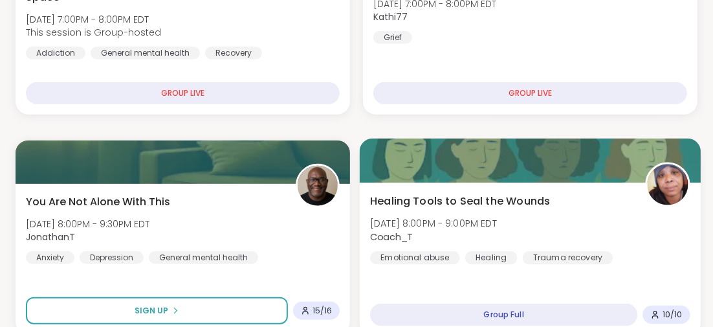
scroll to position [581, 0]
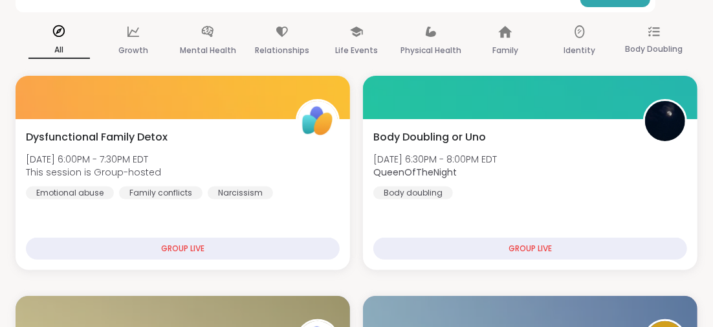
scroll to position [272, 0]
